Goal: Task Accomplishment & Management: Use online tool/utility

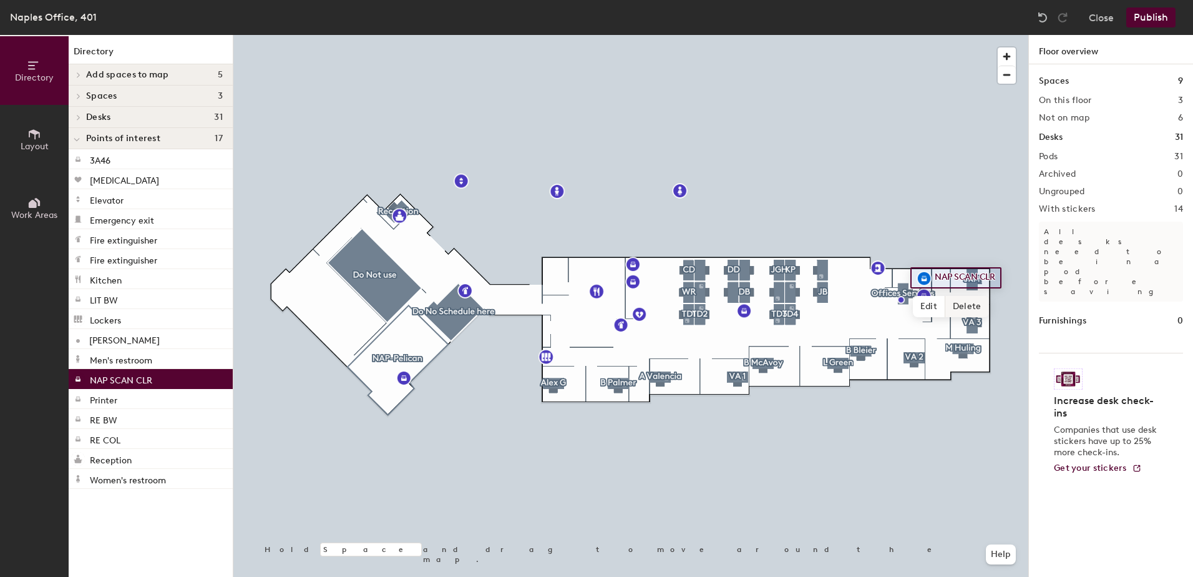
click at [978, 35] on div at bounding box center [630, 35] width 795 height 0
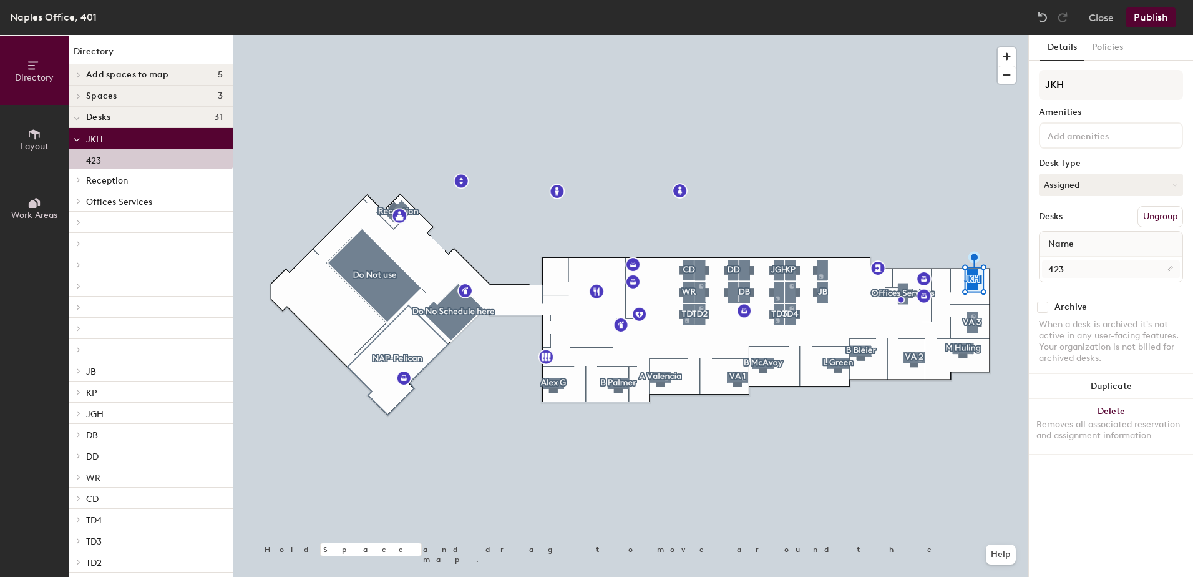
click at [865, 35] on div at bounding box center [630, 35] width 795 height 0
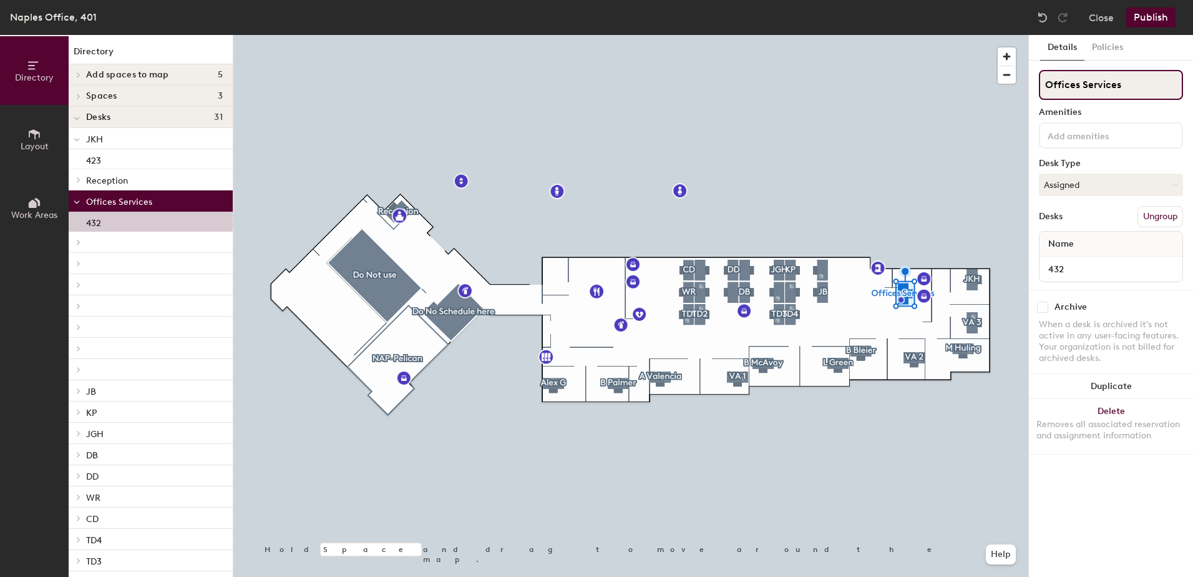
click at [1008, 84] on div "Directory Layout Work Areas Directory Add spaces to map 5 TD2 TD3 Visiting 1 Vi…" at bounding box center [596, 306] width 1193 height 542
type input "Off Svc"
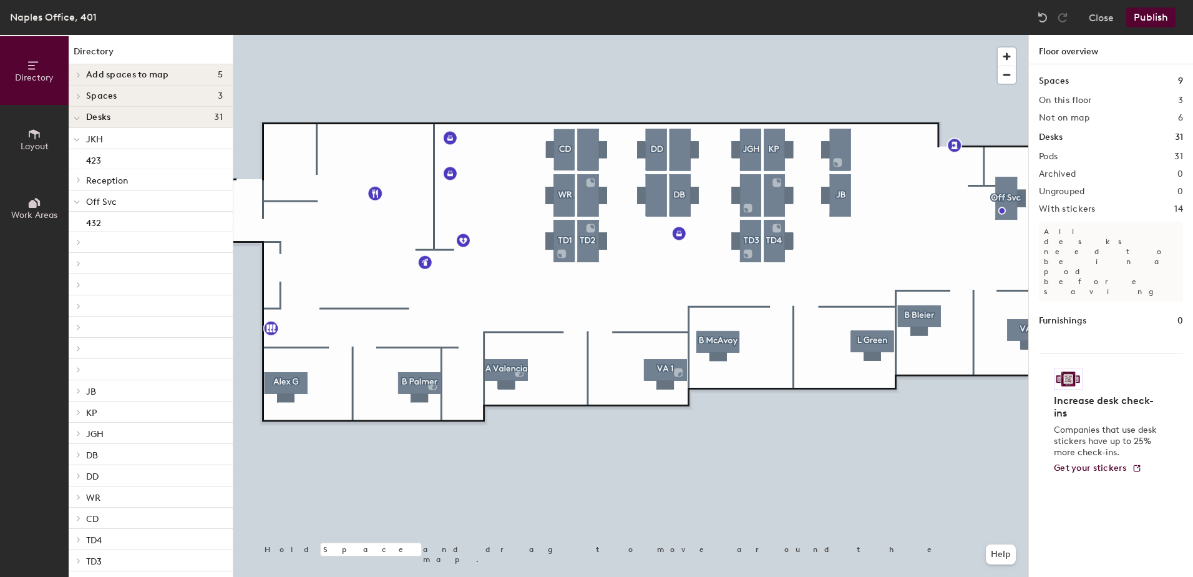
click at [89, 95] on span "Spaces" at bounding box center [101, 96] width 31 height 10
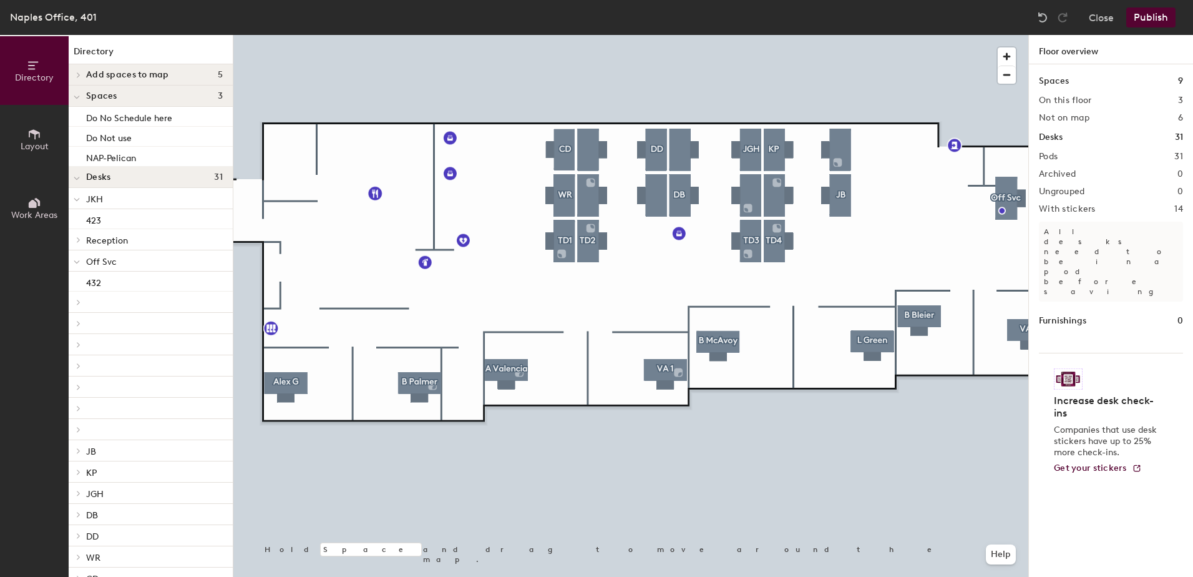
click at [80, 74] on icon at bounding box center [78, 75] width 5 height 6
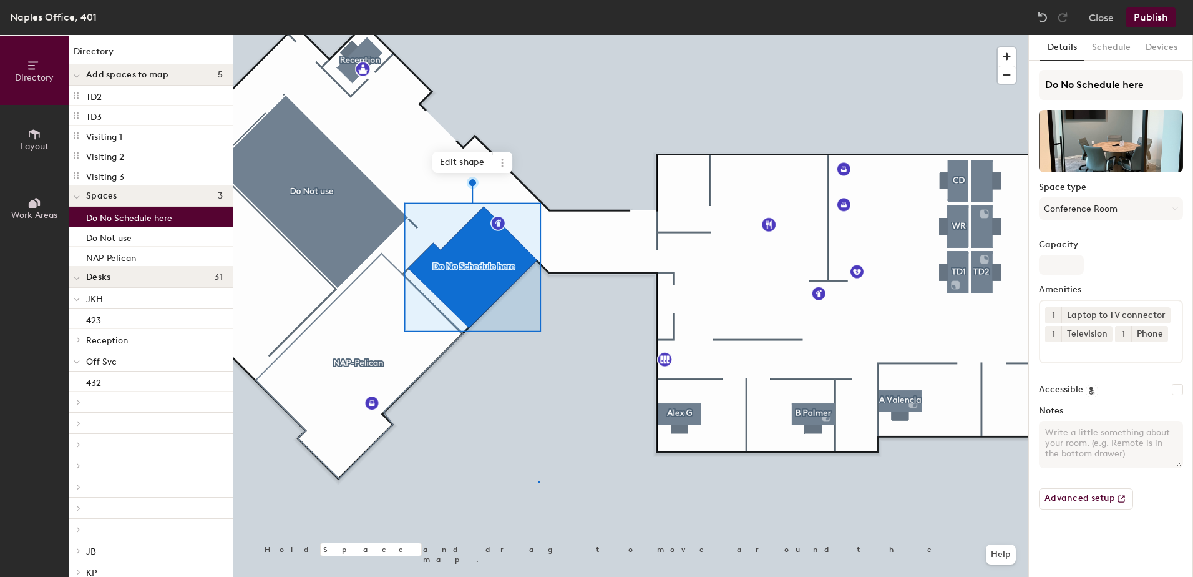
click at [538, 35] on div at bounding box center [630, 35] width 795 height 0
click at [1074, 85] on input "Do No Schedule here" at bounding box center [1111, 85] width 144 height 30
type input "Do Not Schedule"
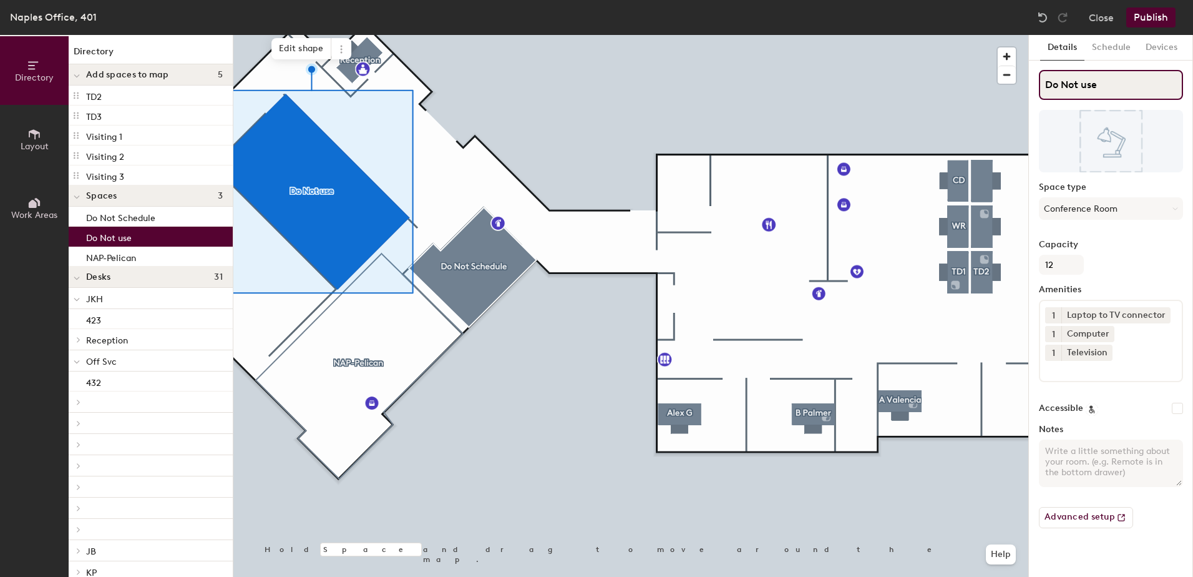
click at [1142, 89] on input "Do Not use" at bounding box center [1111, 85] width 144 height 30
type input "Do Not Schedule"
click at [923, 35] on div at bounding box center [630, 35] width 795 height 0
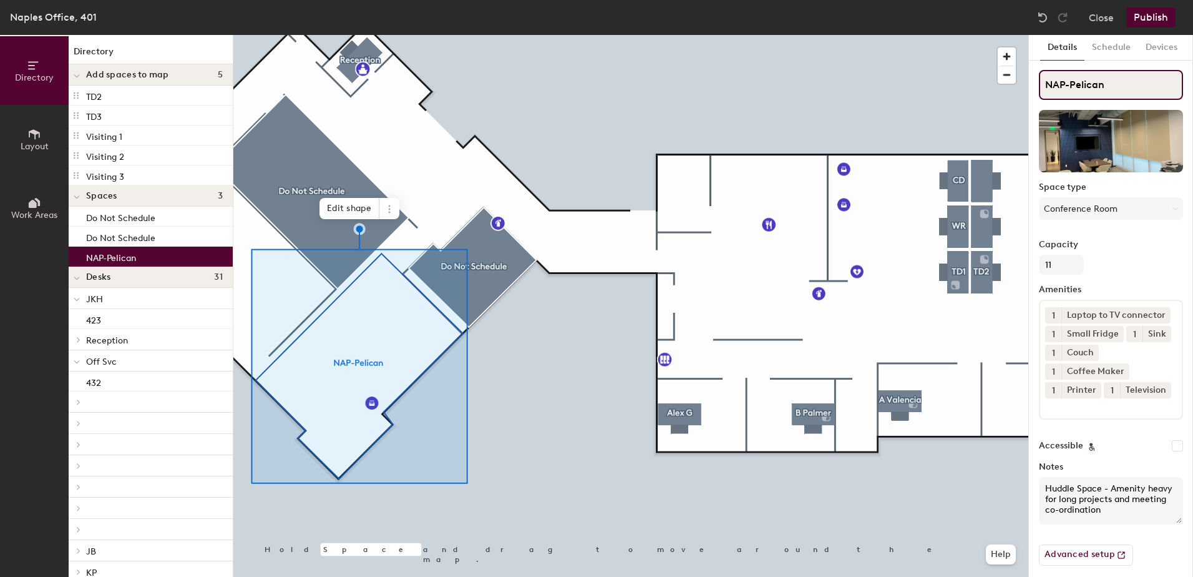
drag, startPoint x: 1124, startPoint y: 87, endPoint x: 1043, endPoint y: 85, distance: 80.5
click at [1045, 83] on input "NAP-Pelican" at bounding box center [1111, 85] width 144 height 30
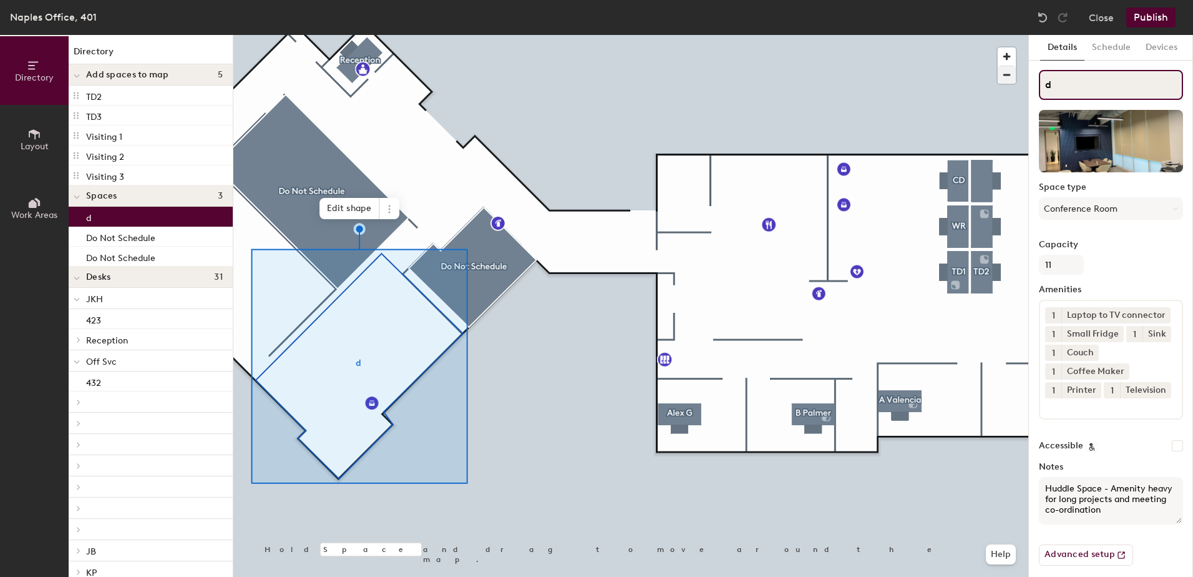
drag, startPoint x: 1057, startPoint y: 89, endPoint x: 1008, endPoint y: 74, distance: 51.3
click at [1008, 74] on div "Directory Layout Work Areas Directory Add spaces to map 5 TD2 TD3 Visiting 1 Vi…" at bounding box center [596, 306] width 1193 height 542
type input "d"
drag, startPoint x: 1062, startPoint y: 85, endPoint x: 1018, endPoint y: 75, distance: 45.4
click at [1018, 75] on div "Directory Layout Work Areas Directory Add spaces to map 5 TD2 TD3 Visiting 1 Vi…" at bounding box center [596, 306] width 1193 height 542
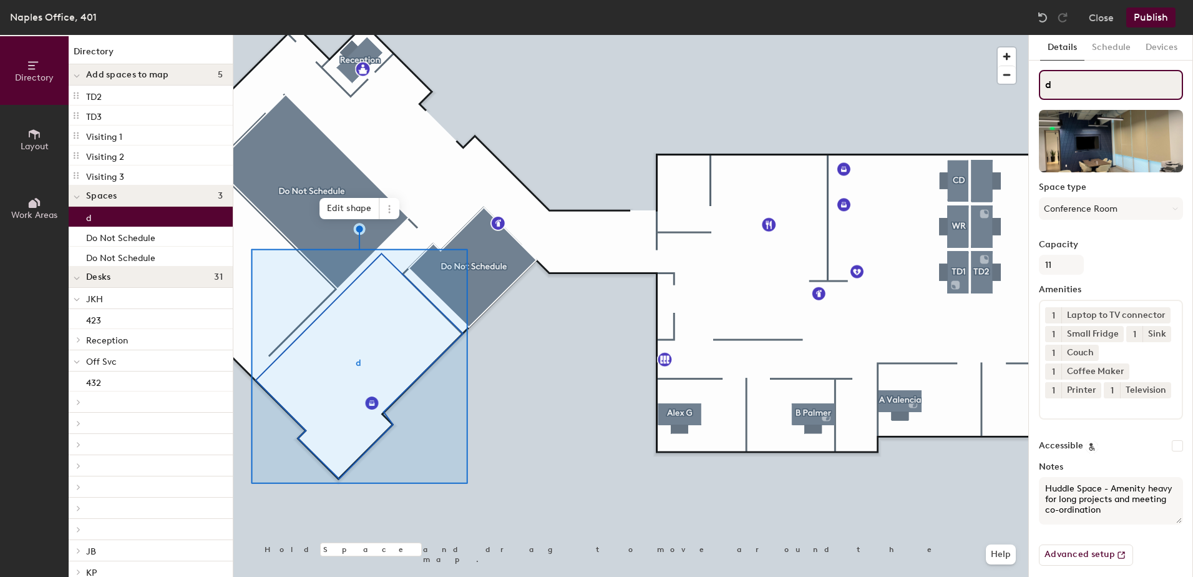
type input "d"
